Goal: Use online tool/utility: Utilize a website feature to perform a specific function

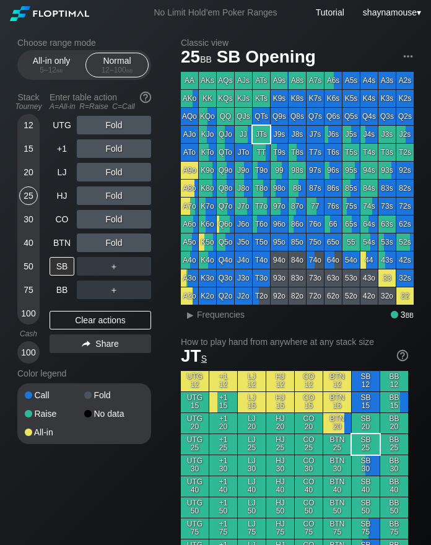
click at [35, 172] on div "20" at bounding box center [28, 172] width 19 height 19
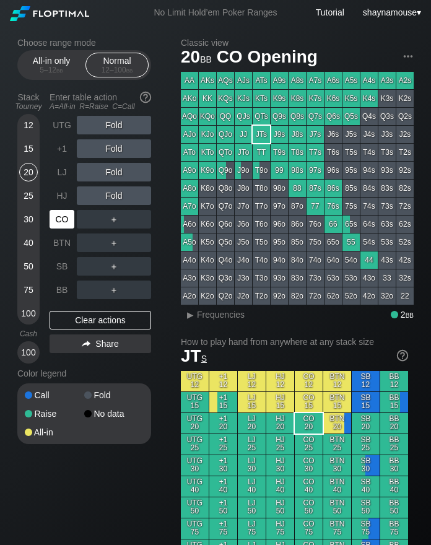
click at [68, 225] on div "CO" at bounding box center [62, 219] width 25 height 19
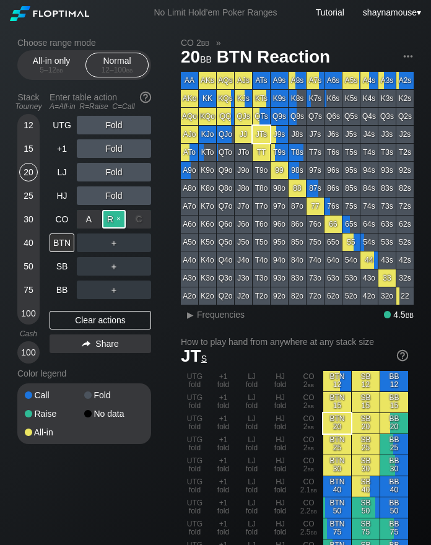
click at [112, 222] on div "R ✕" at bounding box center [114, 219] width 24 height 19
drag, startPoint x: 113, startPoint y: 223, endPoint x: 113, endPoint y: 215, distance: 8.1
click at [113, 222] on div "R ✕" at bounding box center [114, 219] width 24 height 19
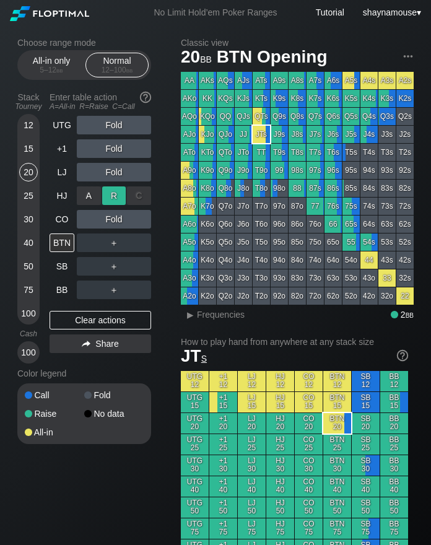
click at [113, 195] on div "R ✕" at bounding box center [114, 195] width 24 height 19
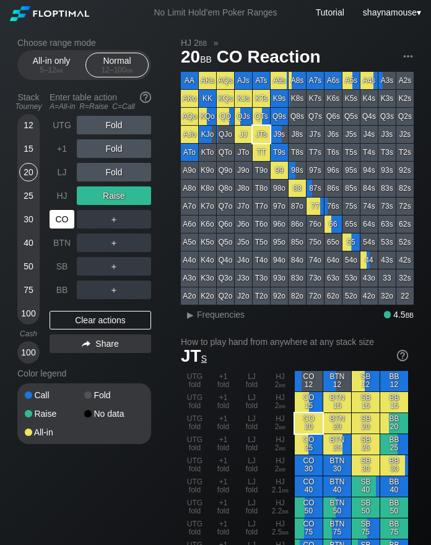
click at [51, 219] on div "CO" at bounding box center [62, 219] width 25 height 19
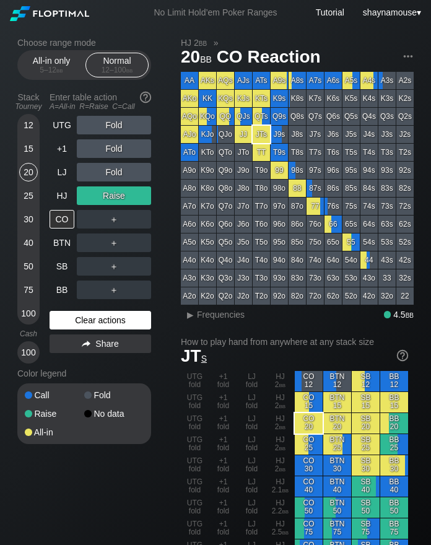
click at [105, 323] on div "Clear actions" at bounding box center [101, 320] width 102 height 19
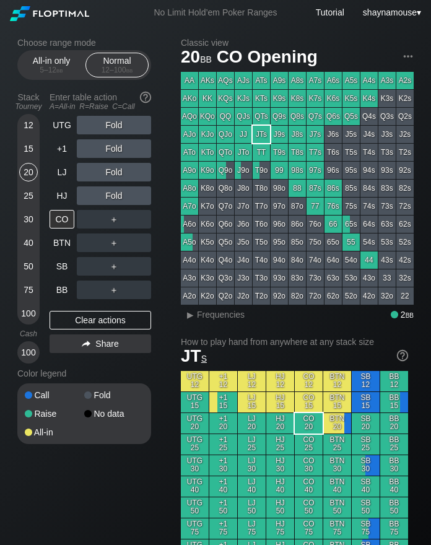
drag, startPoint x: 103, startPoint y: 321, endPoint x: 90, endPoint y: 278, distance: 45.3
click at [103, 322] on div "Clear actions" at bounding box center [101, 320] width 102 height 19
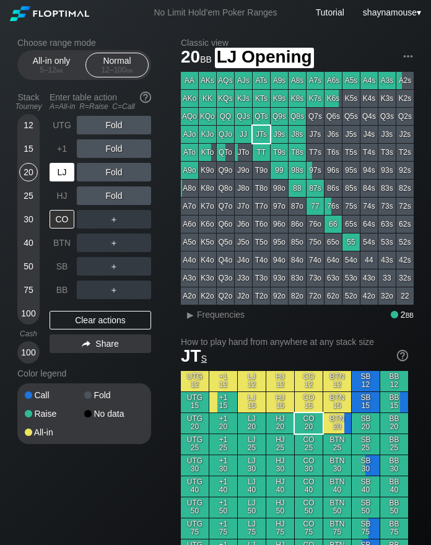
click at [55, 174] on div "LJ" at bounding box center [62, 172] width 25 height 19
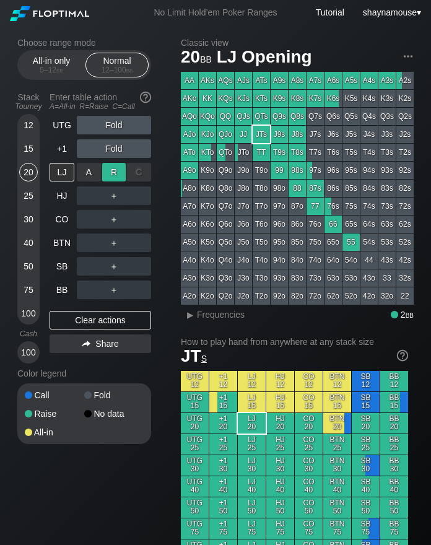
click at [108, 176] on div "R ✕" at bounding box center [114, 172] width 24 height 19
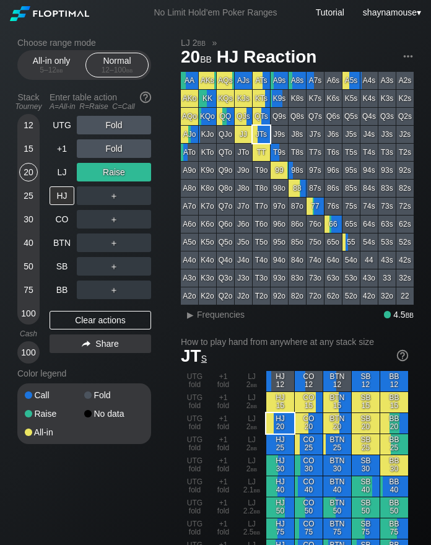
click at [110, 310] on div "UTG Fold +1 Fold LJ Raise HJ ＋ CO ＋ BTN ＋ SB ＋ BB ＋ Clear actions Share" at bounding box center [101, 240] width 102 height 248
click at [110, 313] on div "UTG Fold +1 Fold LJ Raise HJ ＋ CO ＋ BTN ＋ SB ＋ BB ＋ Clear actions Share" at bounding box center [101, 240] width 102 height 248
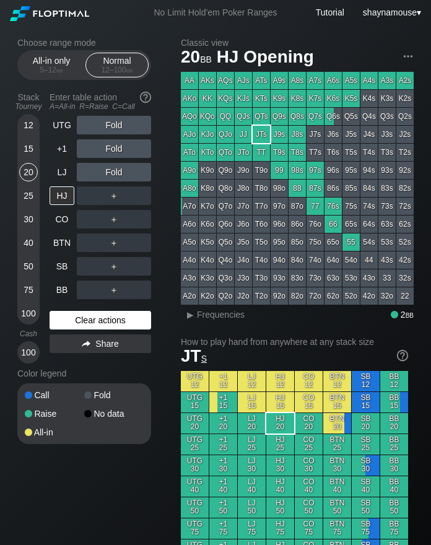
click at [111, 315] on div "Clear actions" at bounding box center [101, 320] width 102 height 19
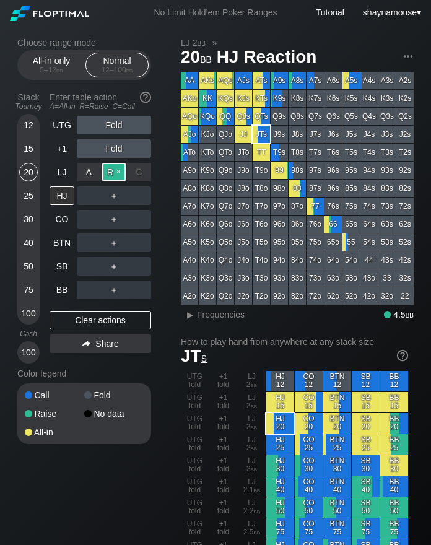
click at [115, 173] on div "R ✕" at bounding box center [114, 172] width 24 height 19
click at [117, 241] on div "R ✕" at bounding box center [114, 243] width 24 height 19
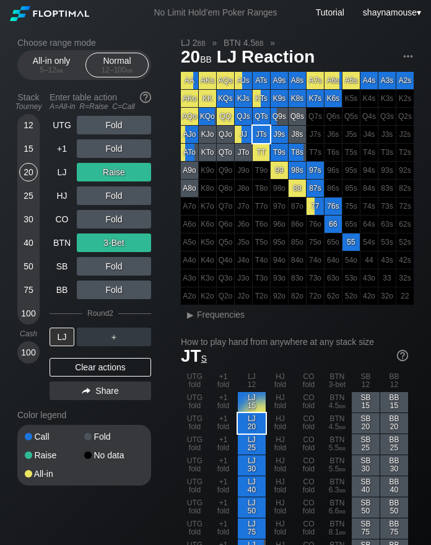
click at [106, 369] on div "Clear actions" at bounding box center [101, 367] width 102 height 19
click at [107, 405] on div "Color legend" at bounding box center [84, 415] width 134 height 20
